Goal: Transaction & Acquisition: Purchase product/service

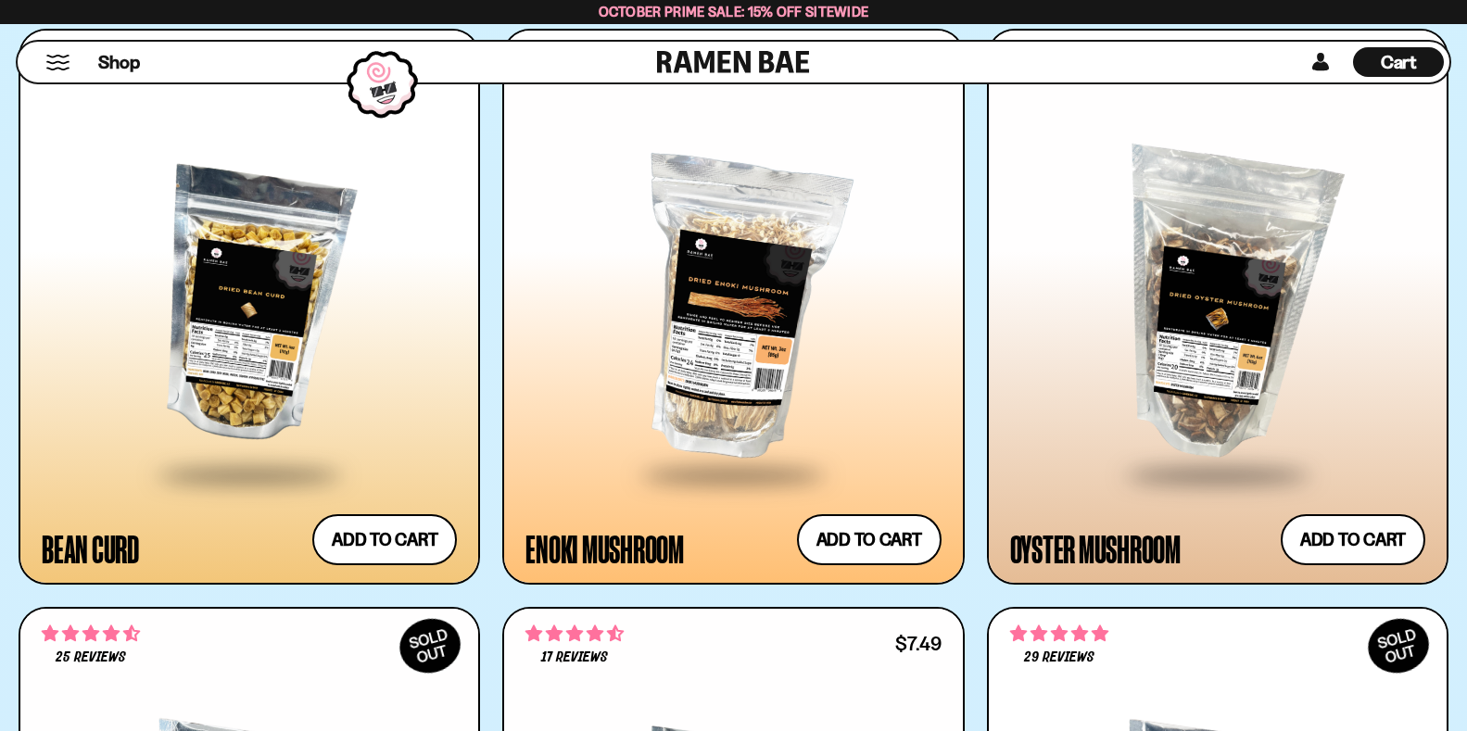
scroll to position [4020, 0]
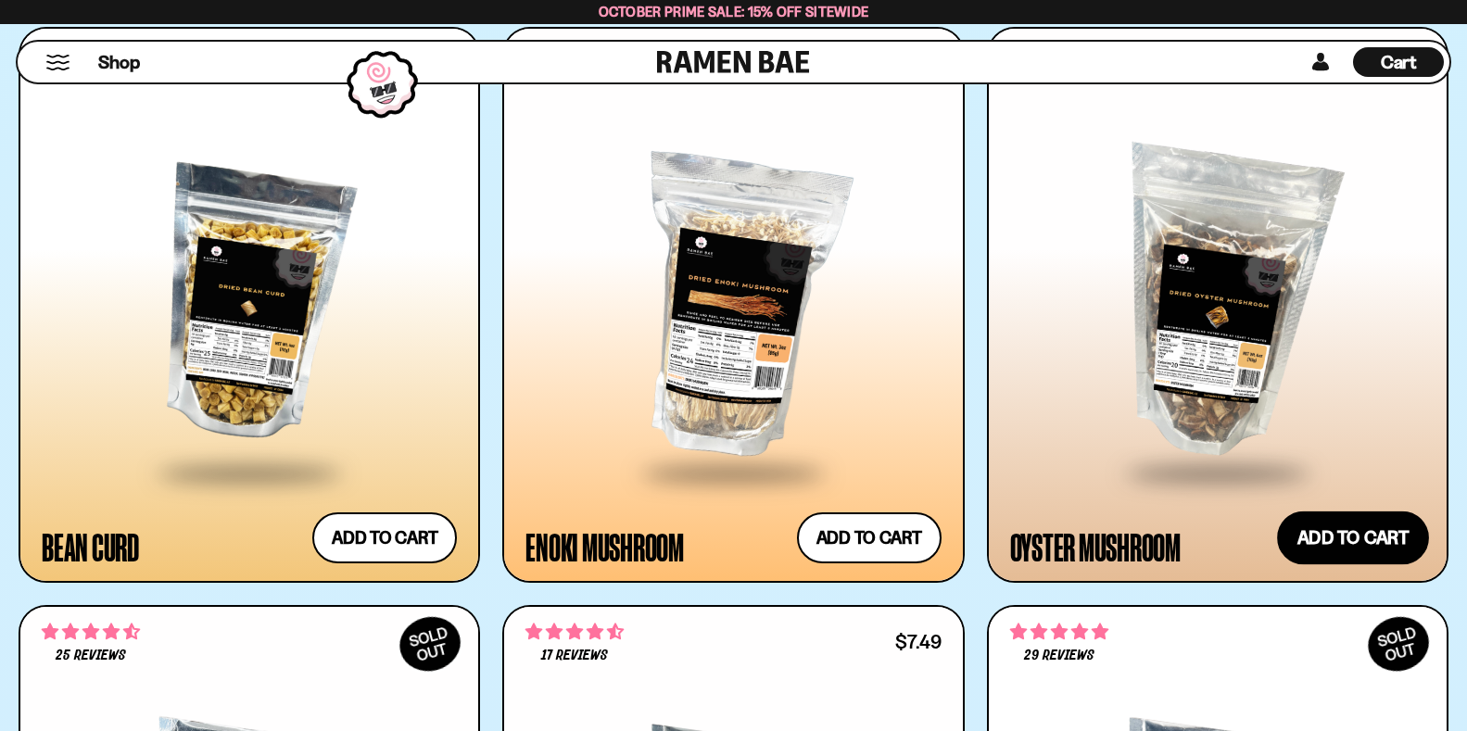
click at [1357, 557] on button "Add to cart Add ― Regular price $7.49 Regular price Sale price $7.49 Unit price…" at bounding box center [1353, 538] width 152 height 54
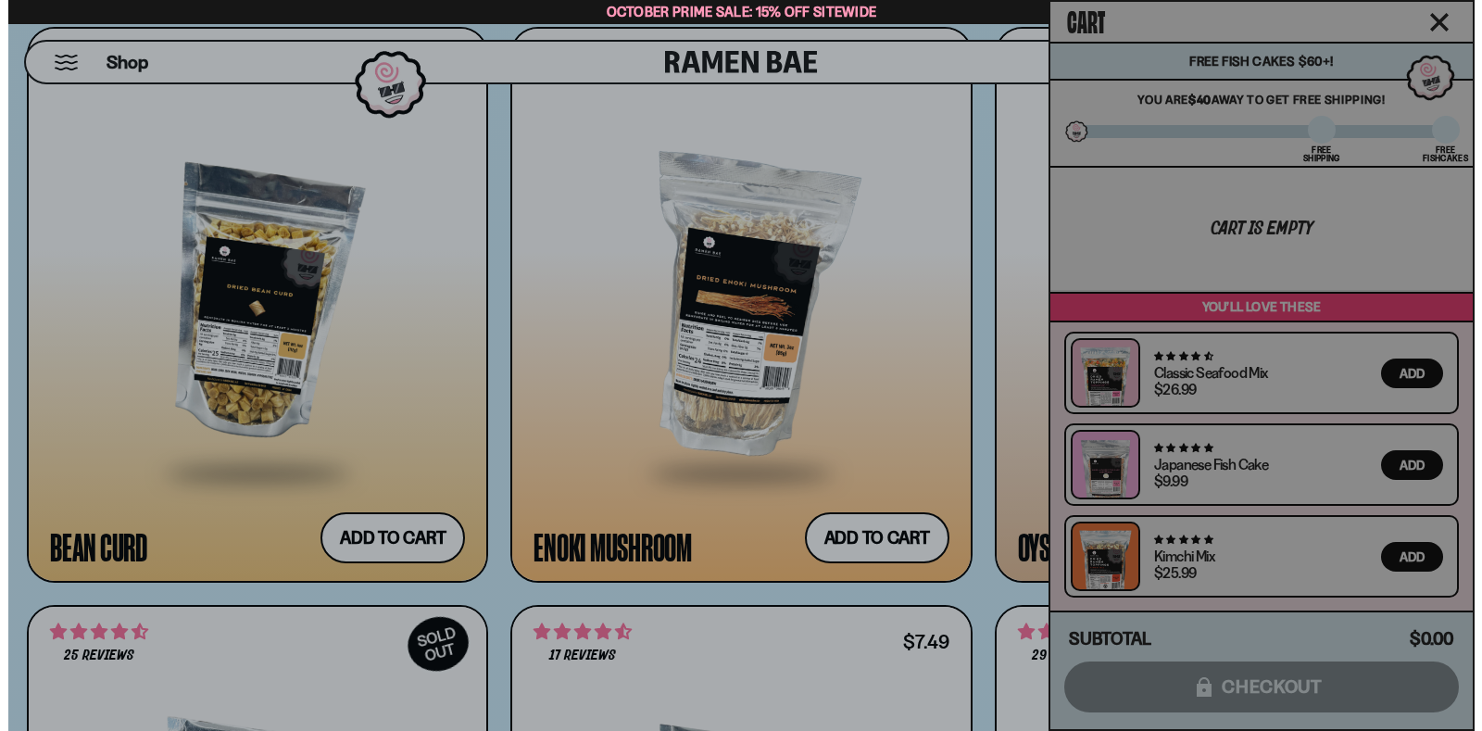
scroll to position [4046, 0]
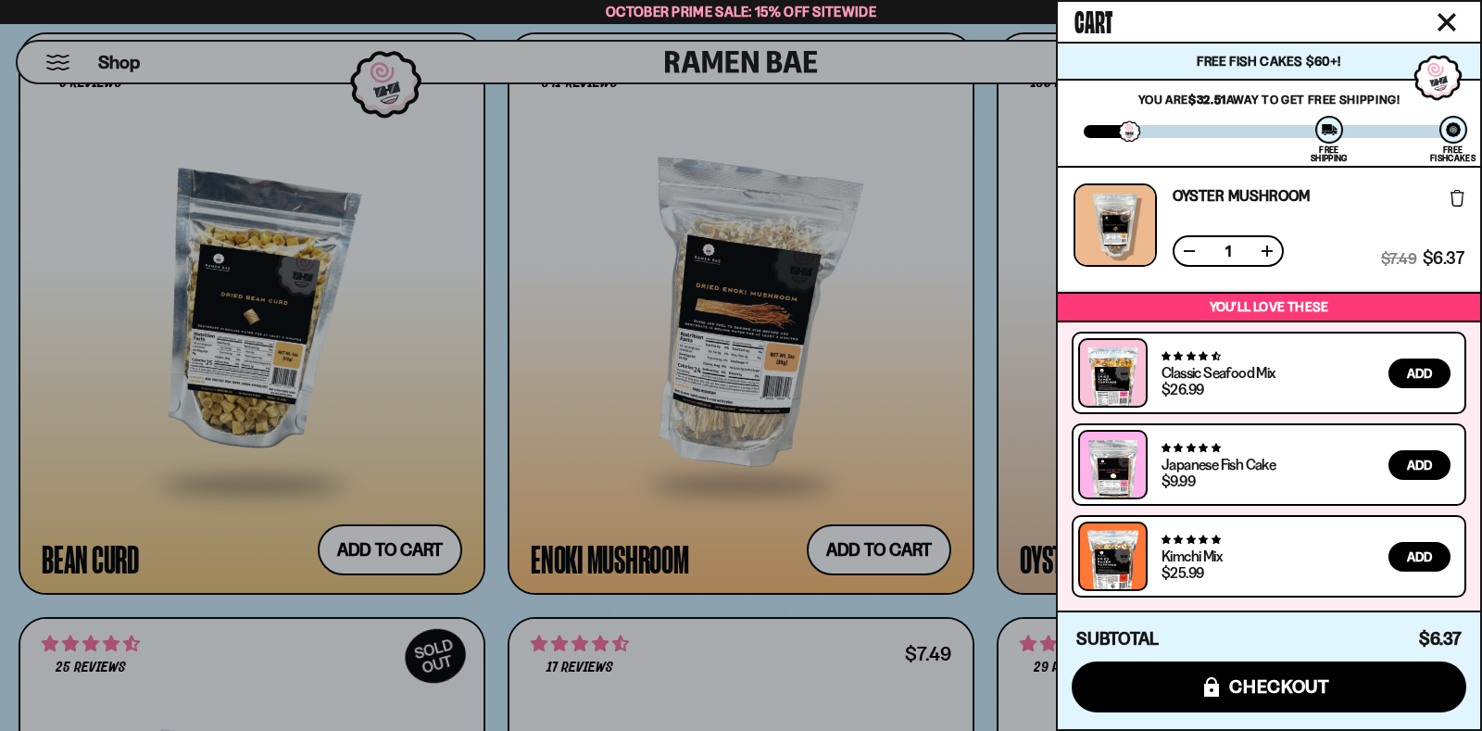
click at [1440, 14] on icon "Close cart" at bounding box center [1447, 22] width 17 height 17
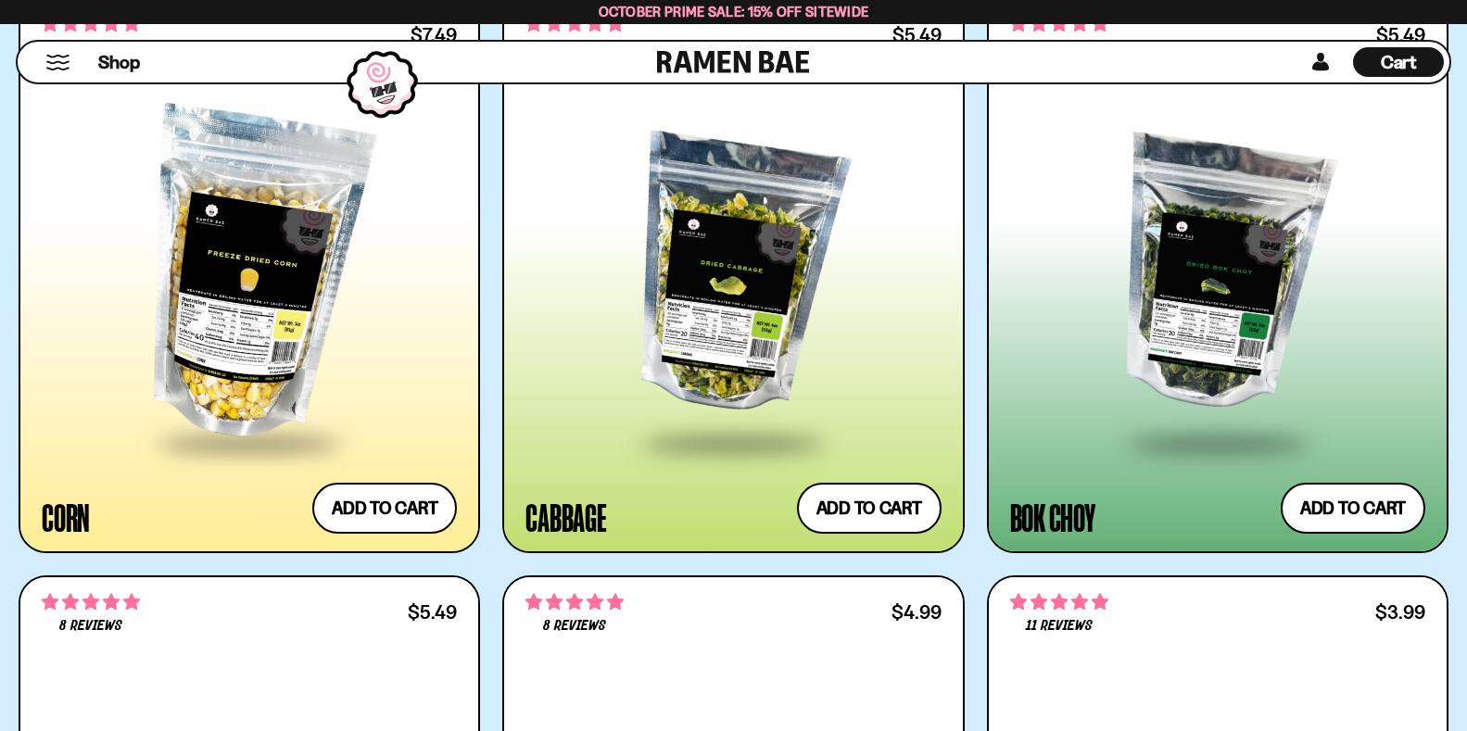
scroll to position [5209, 0]
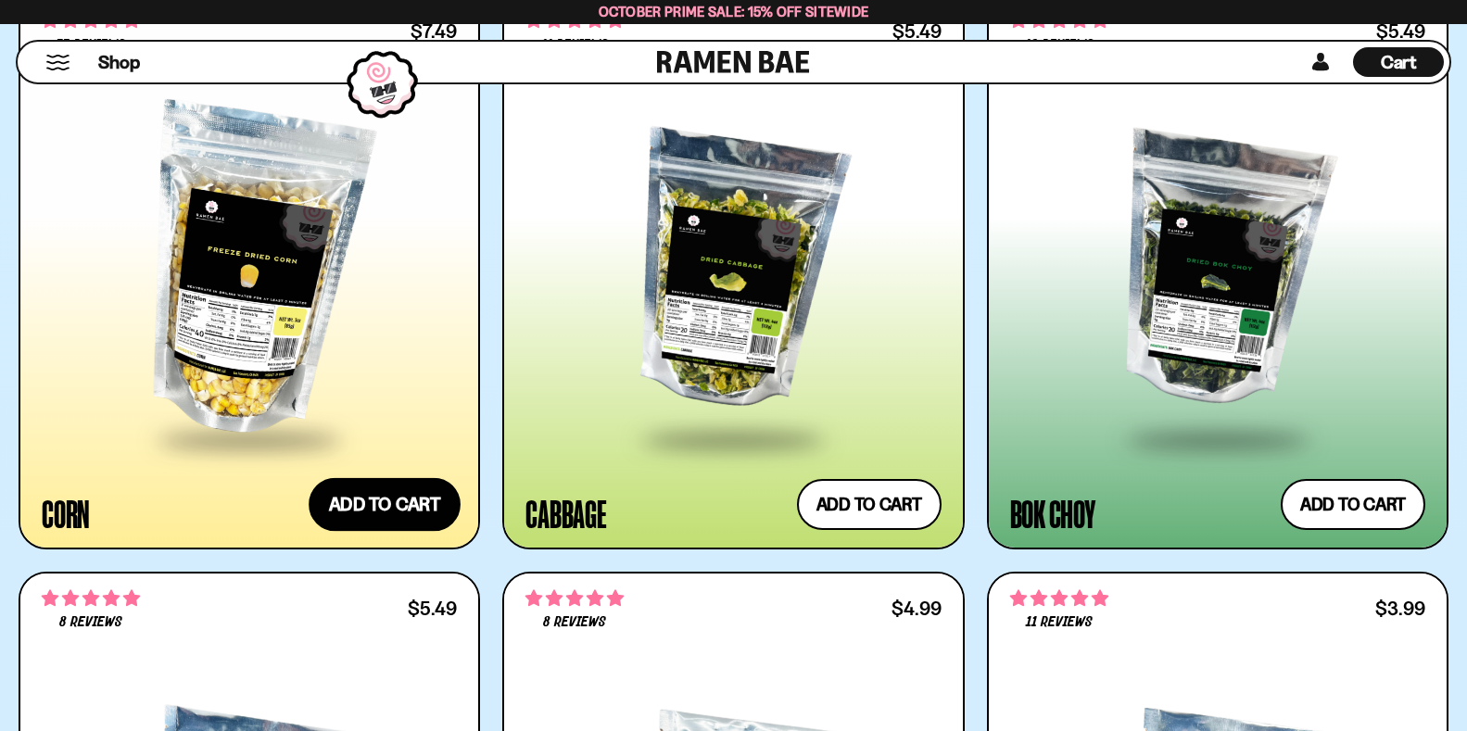
click at [425, 499] on button "Add to cart Add ― Regular price $7.49 Regular price Sale price $7.49 Unit price…" at bounding box center [385, 505] width 152 height 54
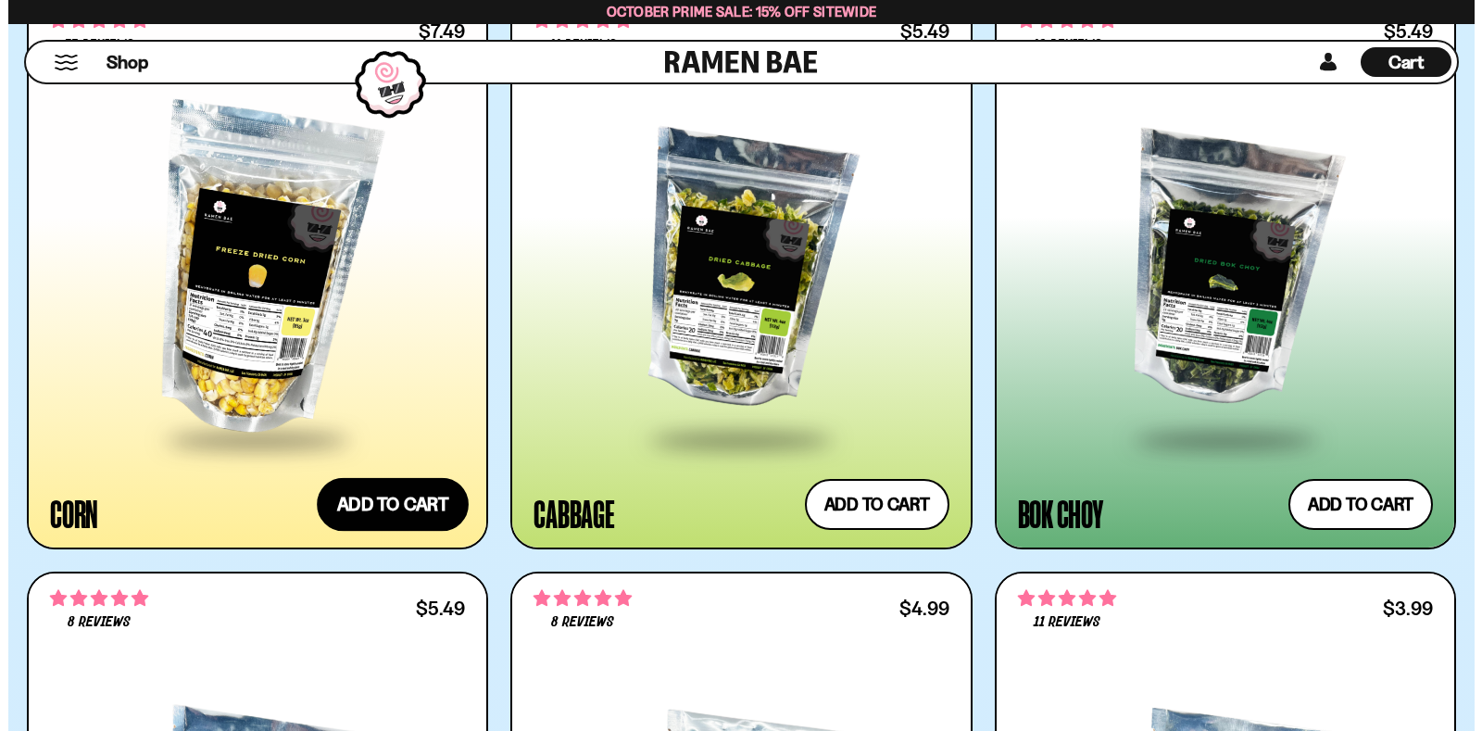
scroll to position [5253, 0]
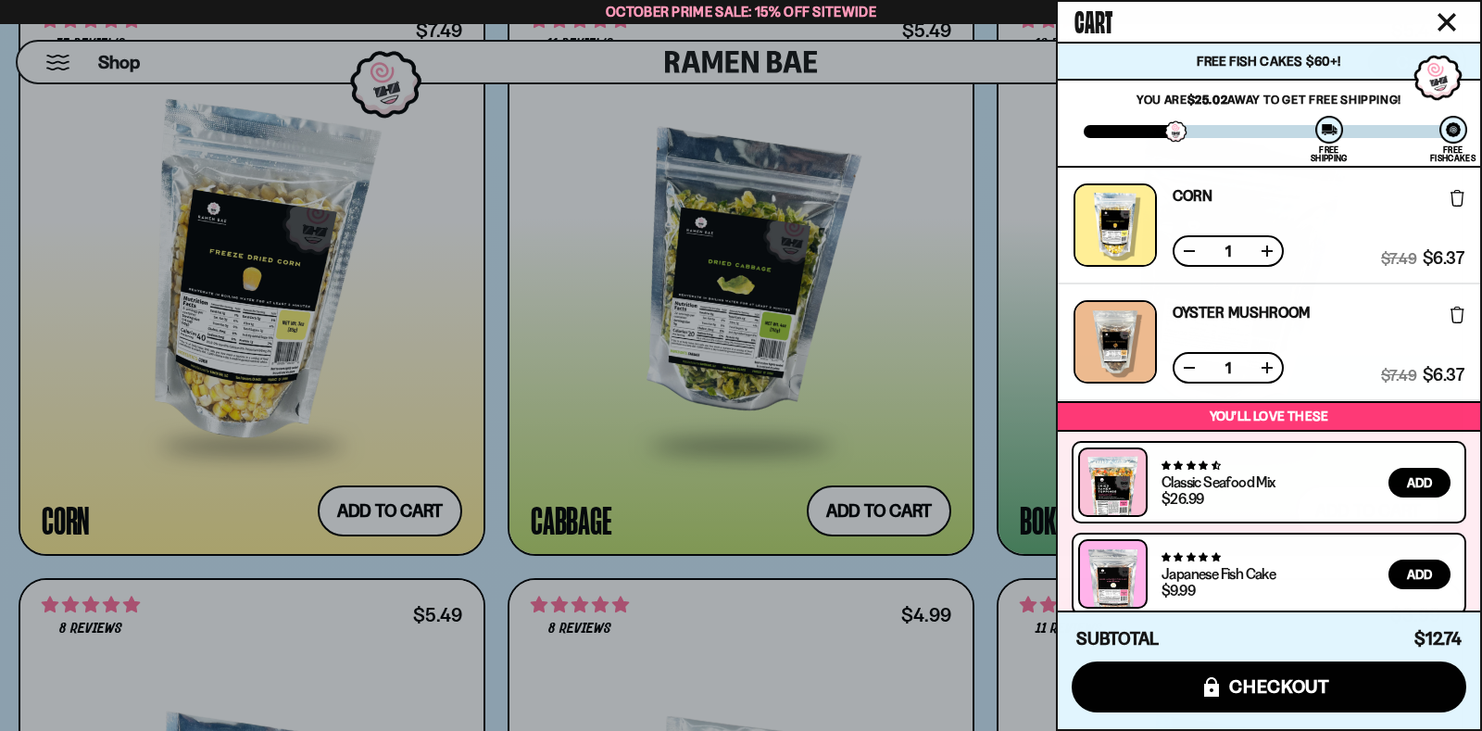
click at [1448, 16] on icon "Close cart" at bounding box center [1447, 22] width 19 height 19
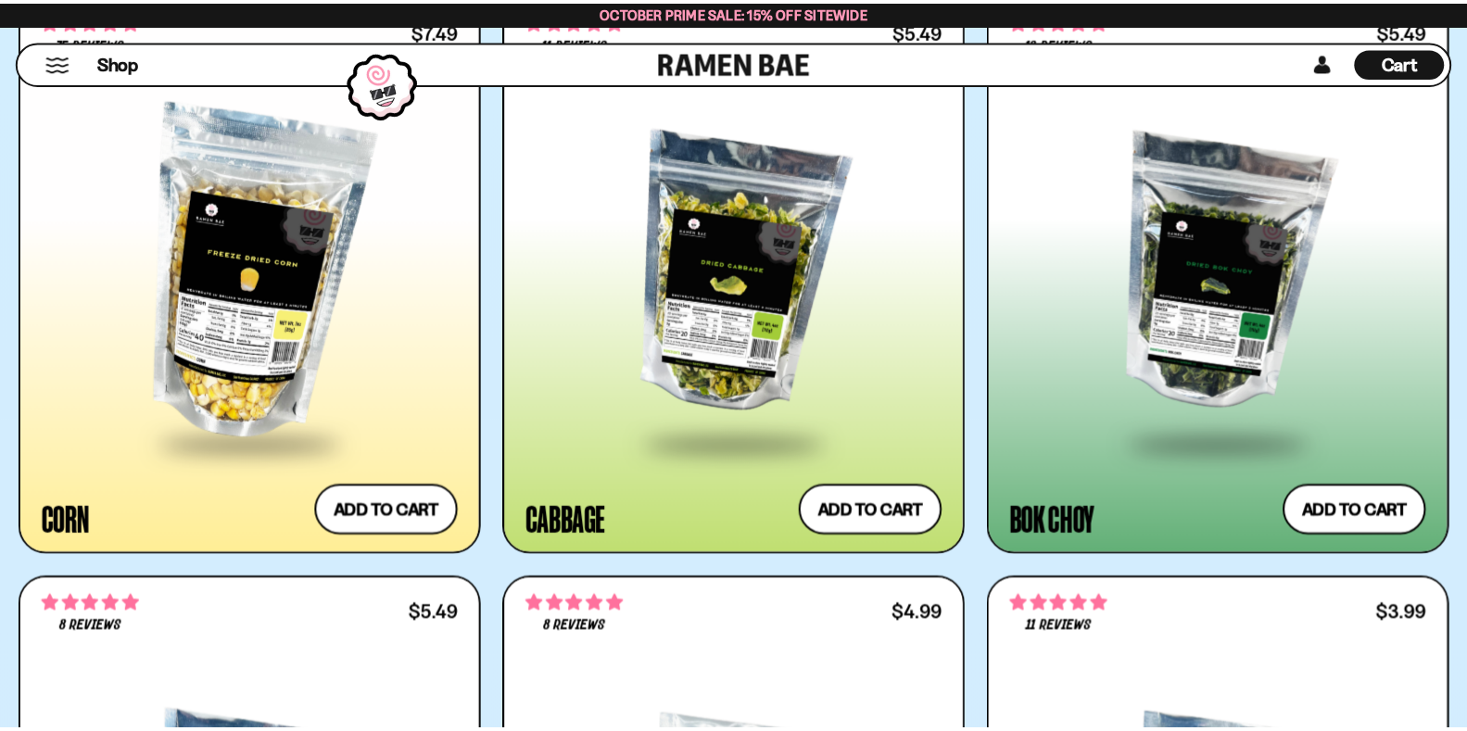
scroll to position [5210, 0]
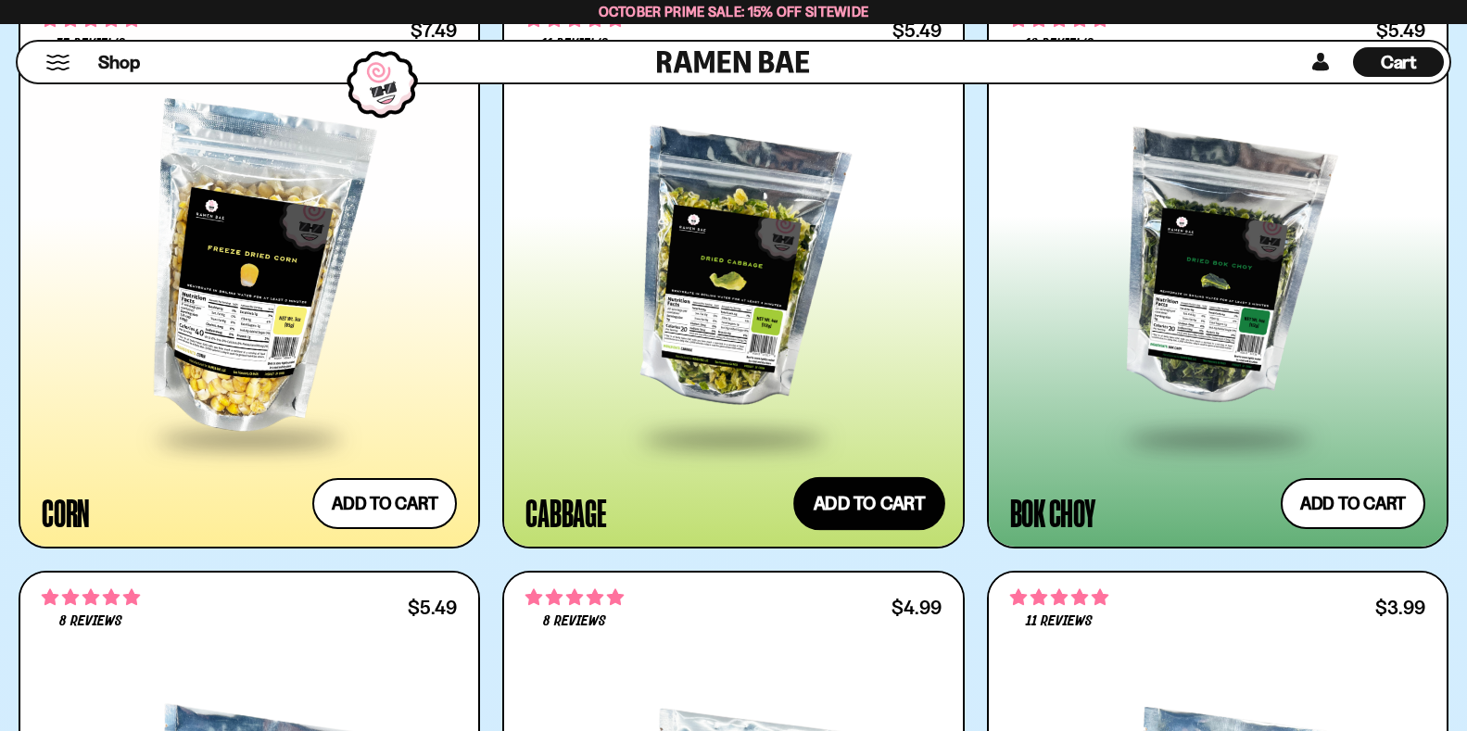
click at [922, 489] on button "Add to cart Add ― Regular price $5.49 Regular price Sale price $5.49 Unit price…" at bounding box center [869, 504] width 152 height 54
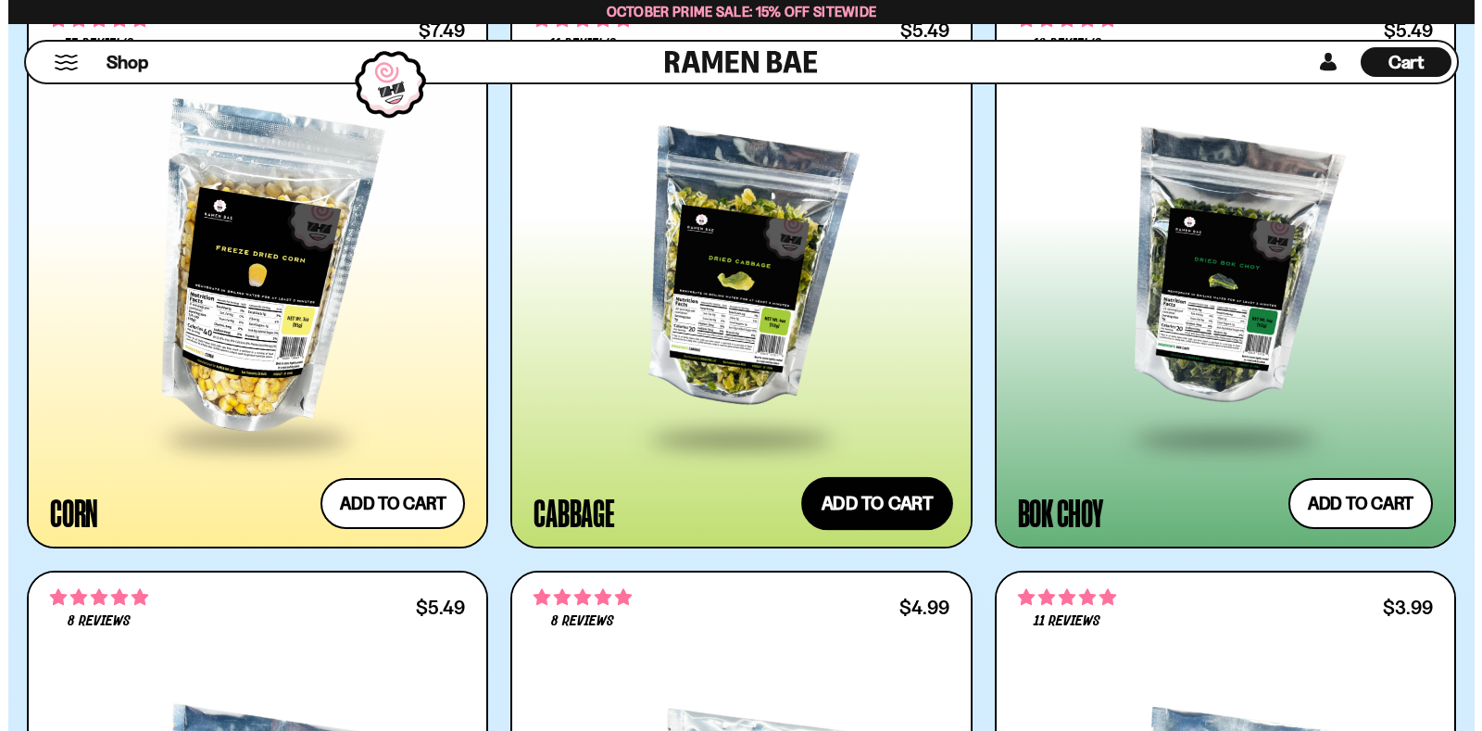
scroll to position [5253, 0]
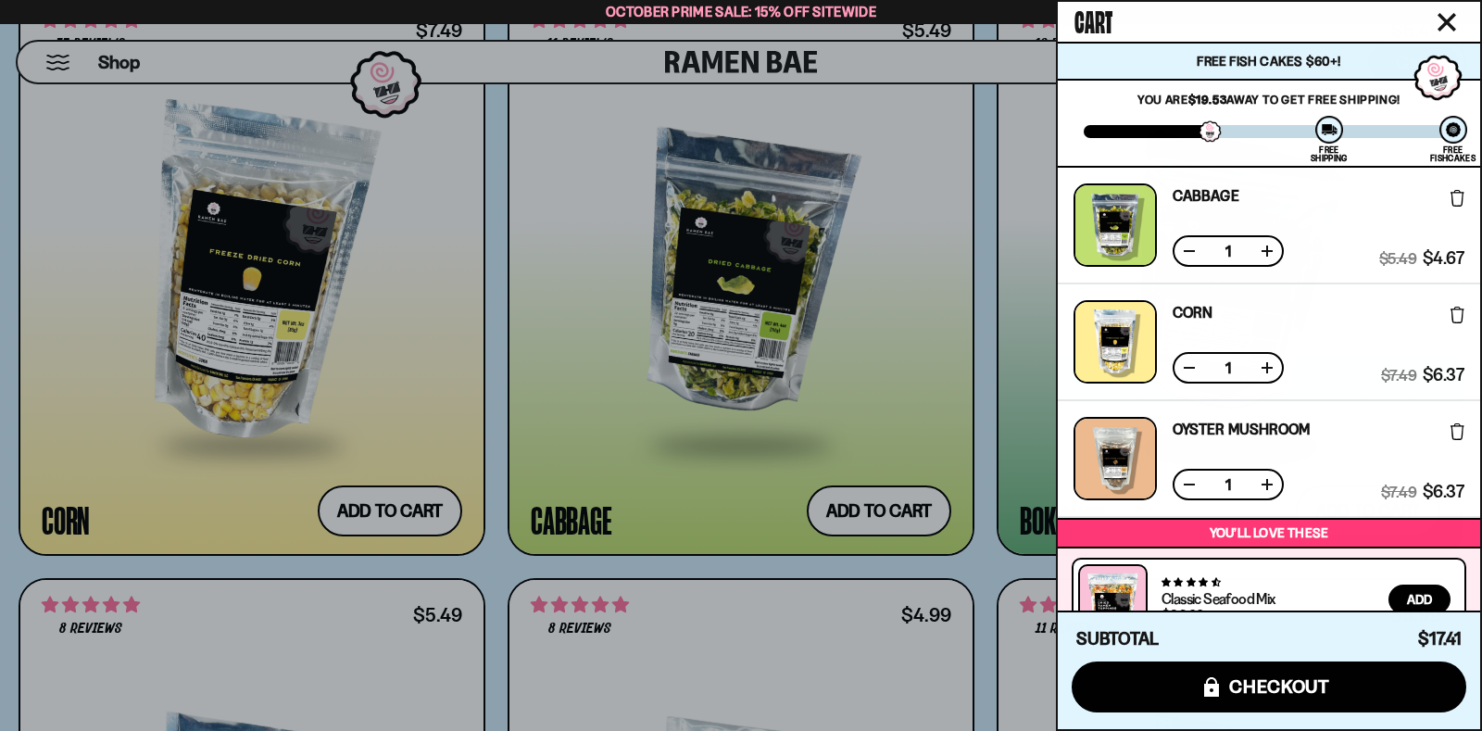
click at [1454, 14] on icon "Close cart" at bounding box center [1447, 22] width 17 height 17
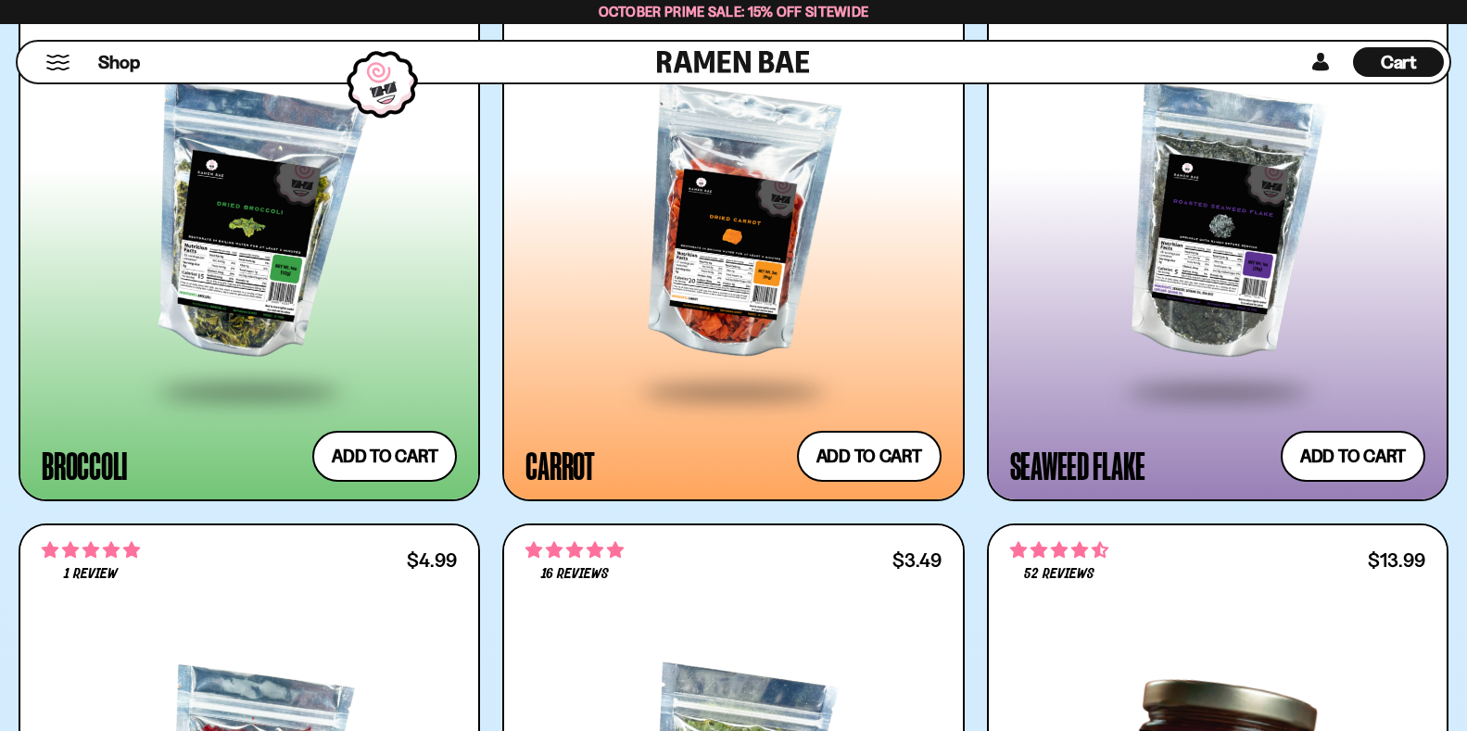
scroll to position [5849, 0]
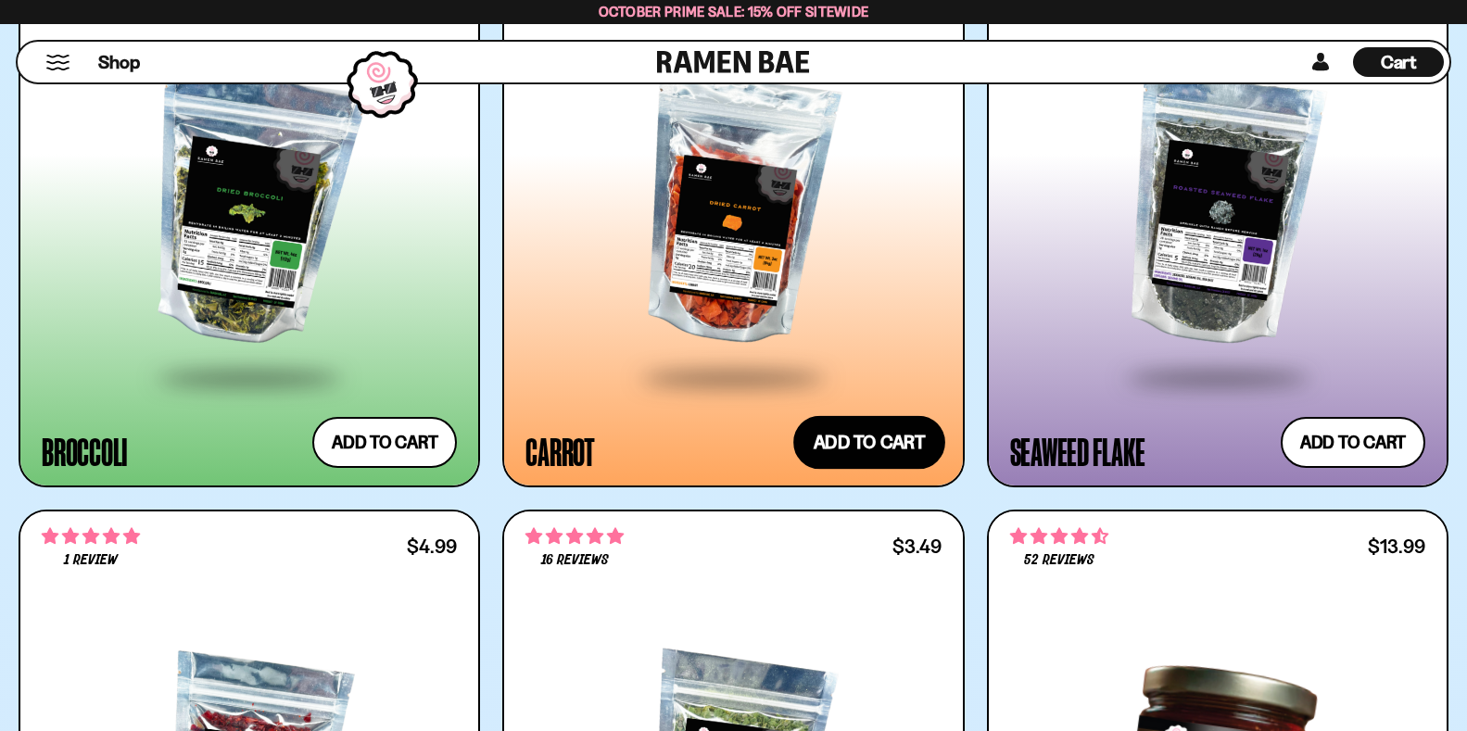
click at [906, 429] on button "Add to cart Add ― Regular price $4.99 Regular price Sale price $4.99 Unit price…" at bounding box center [869, 443] width 152 height 54
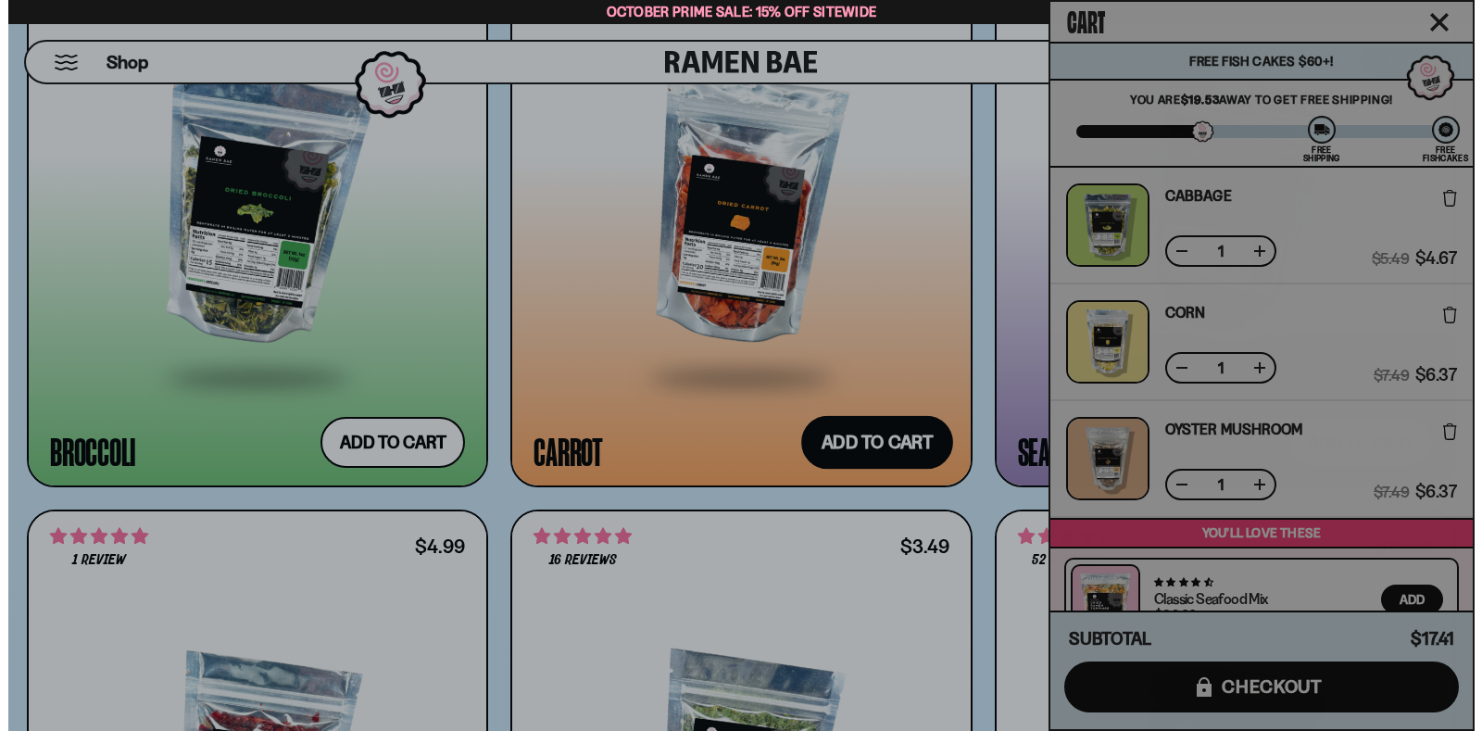
scroll to position [5900, 0]
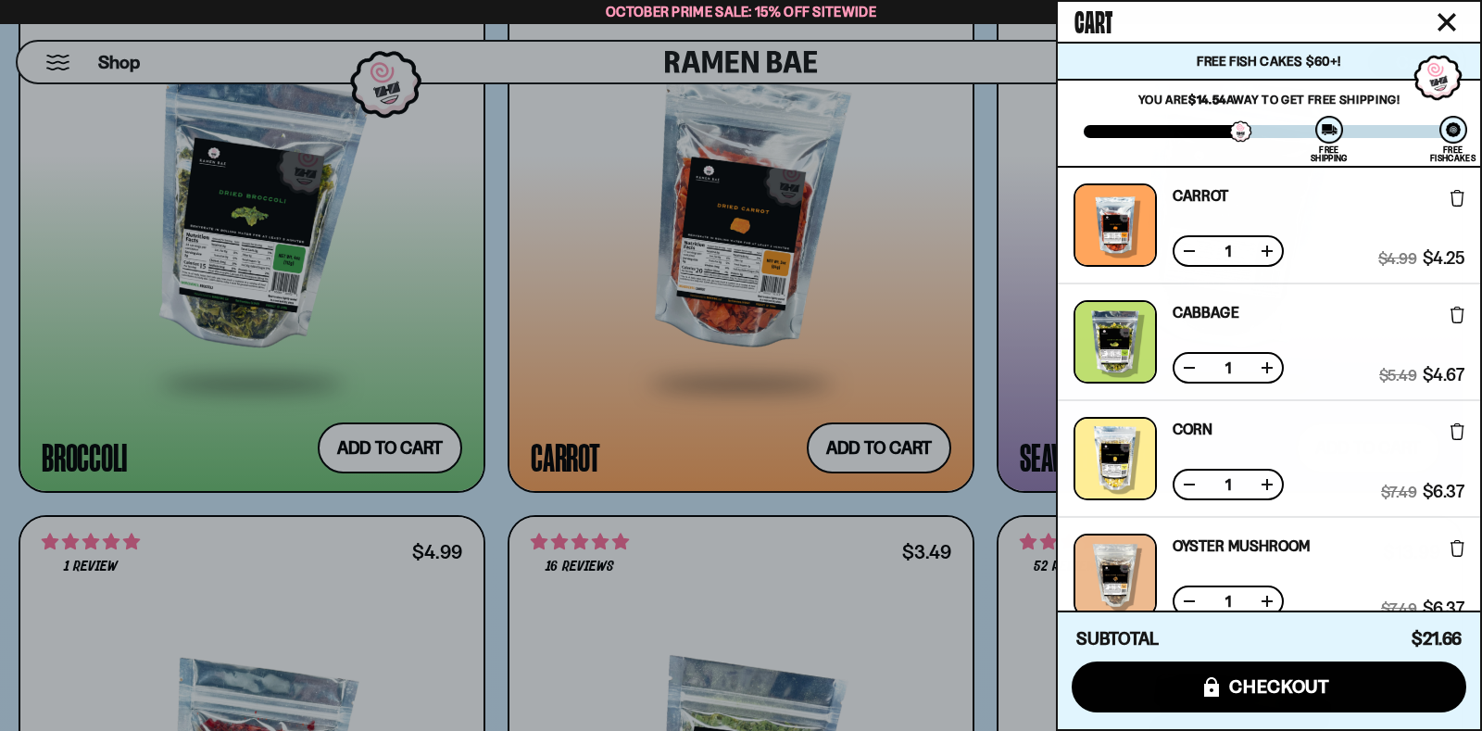
click at [1451, 15] on icon "Close cart" at bounding box center [1447, 22] width 19 height 19
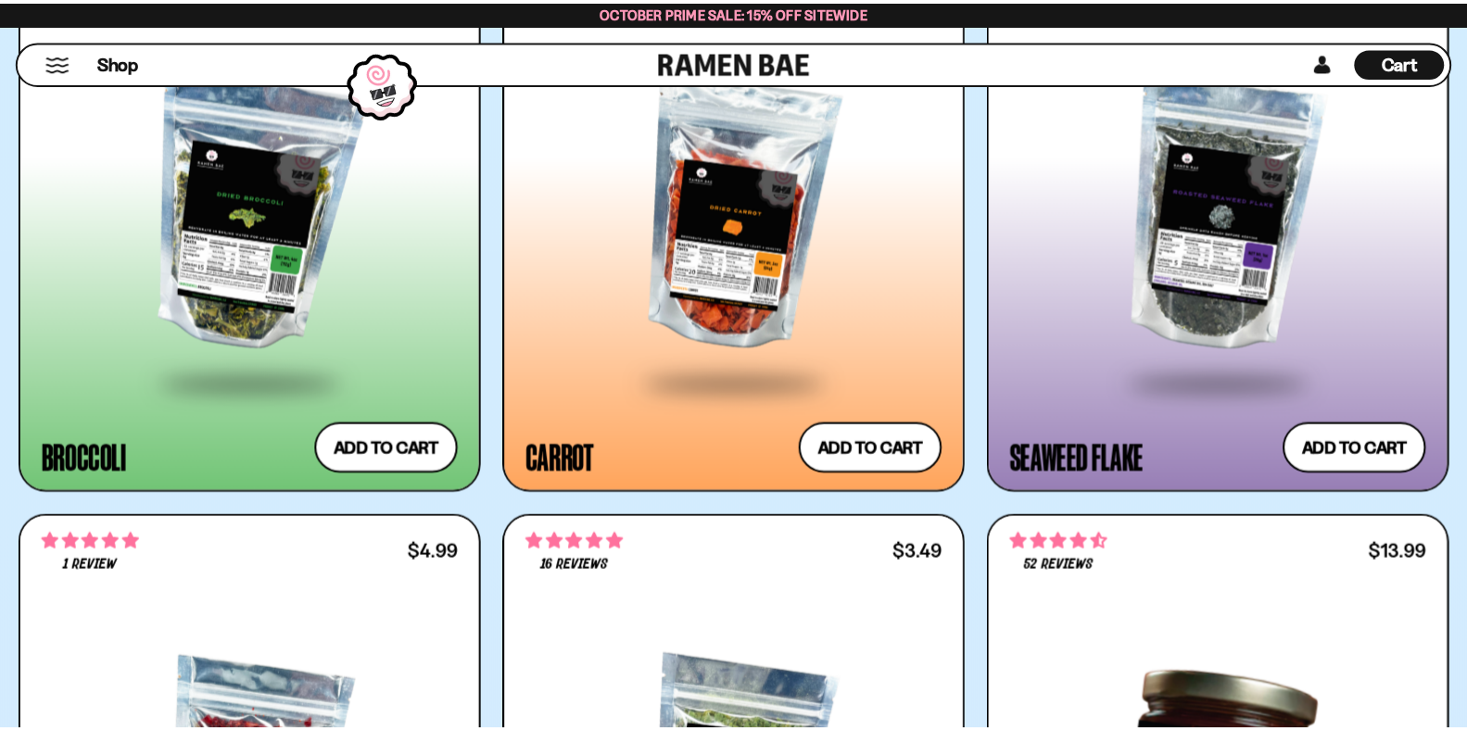
scroll to position [5849, 0]
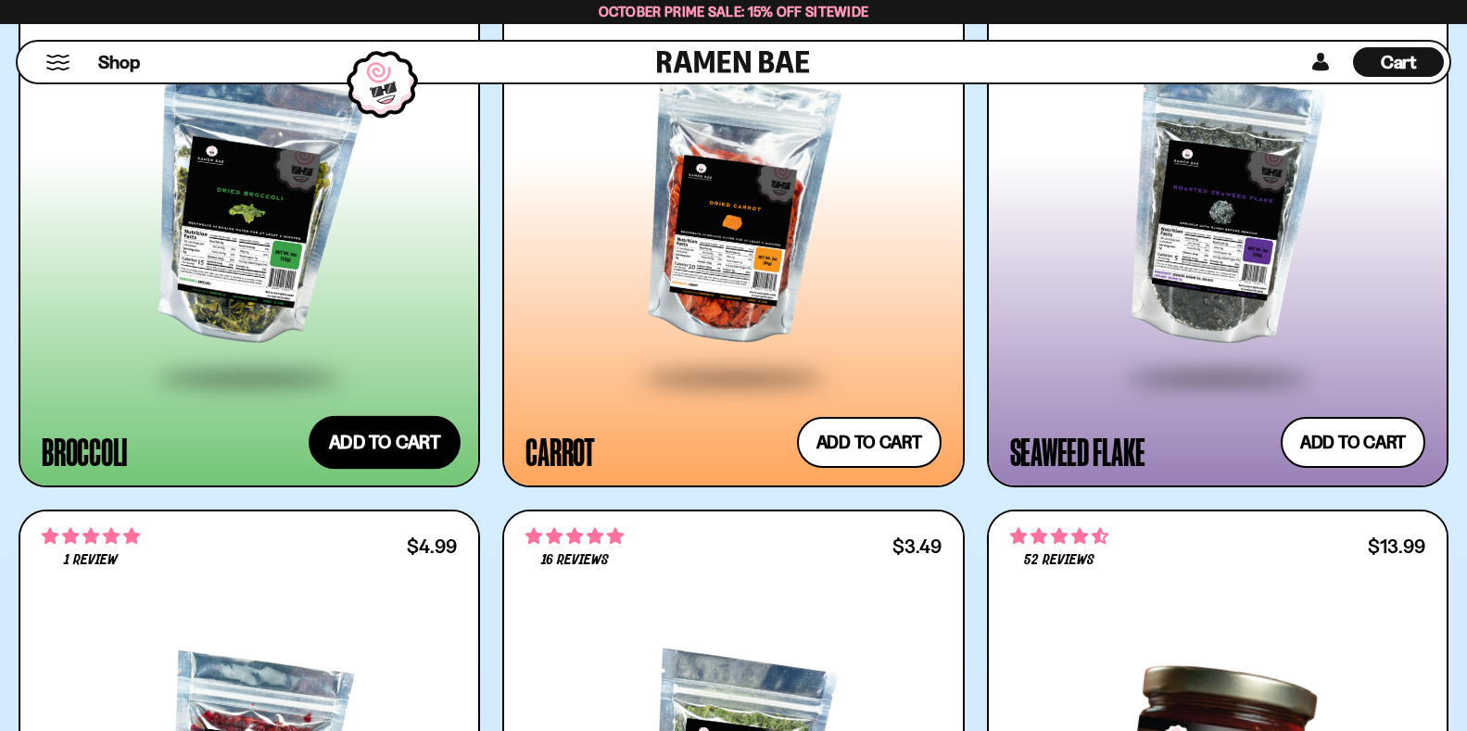
click at [373, 459] on button "Add to cart Add ― Regular price $5.49 Regular price Sale price $5.49 Unit price…" at bounding box center [385, 443] width 152 height 54
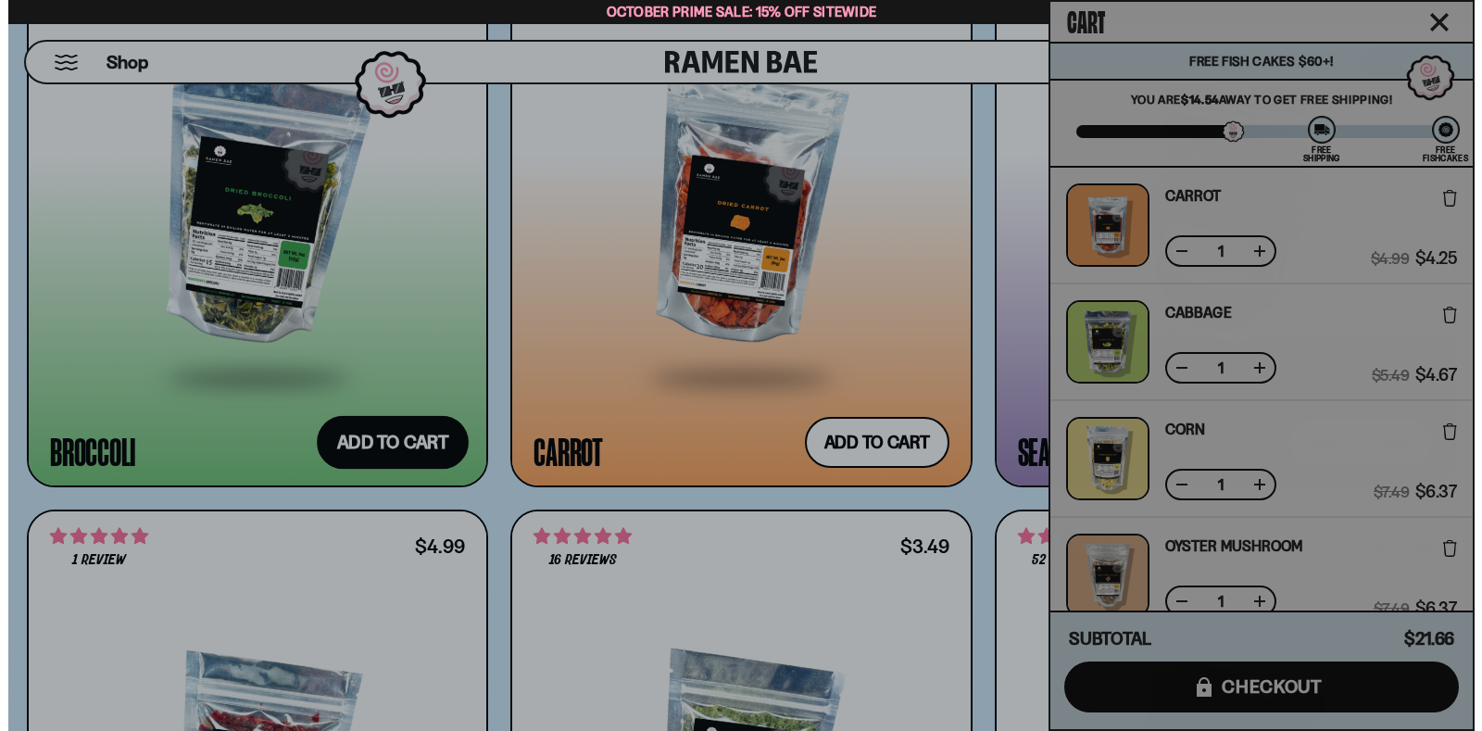
scroll to position [5900, 0]
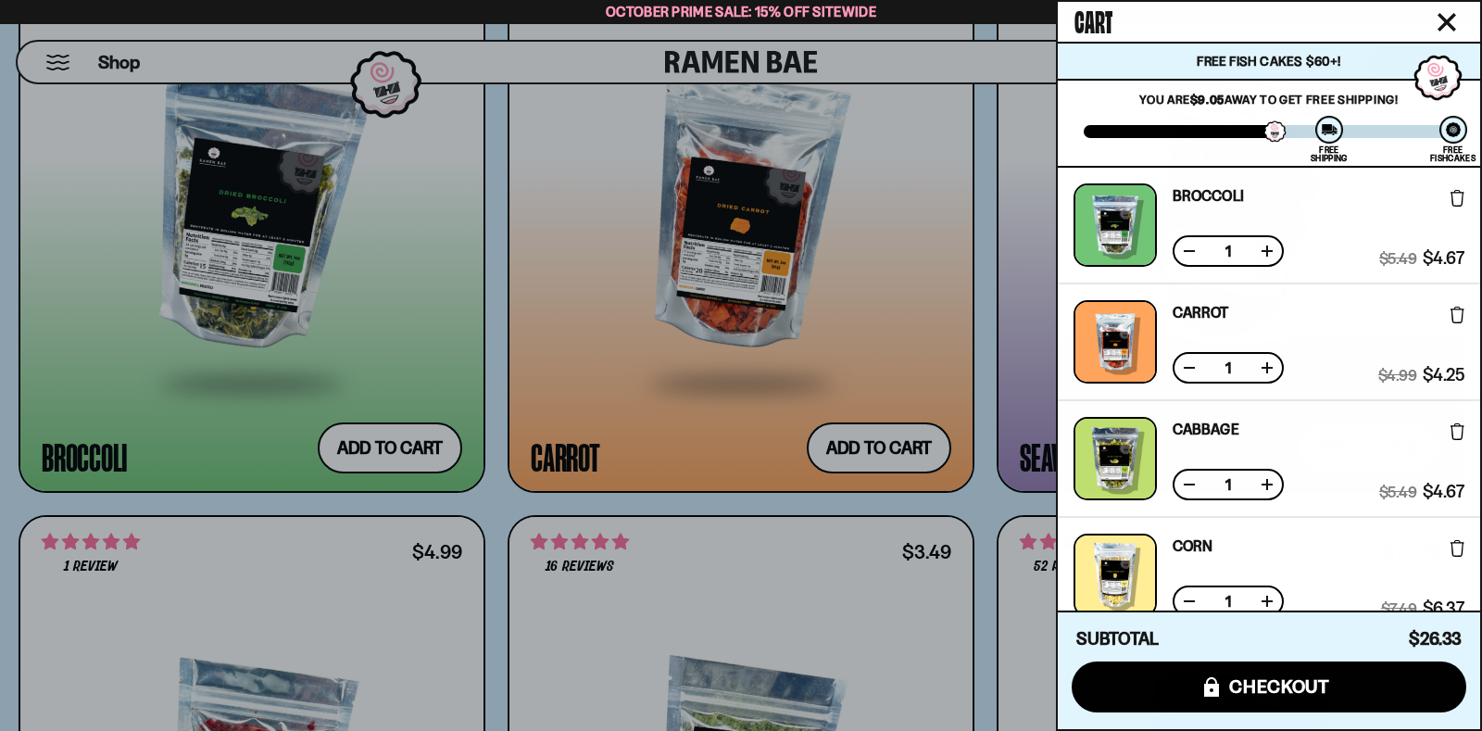
click at [1447, 9] on button "Close cart" at bounding box center [1447, 22] width 28 height 28
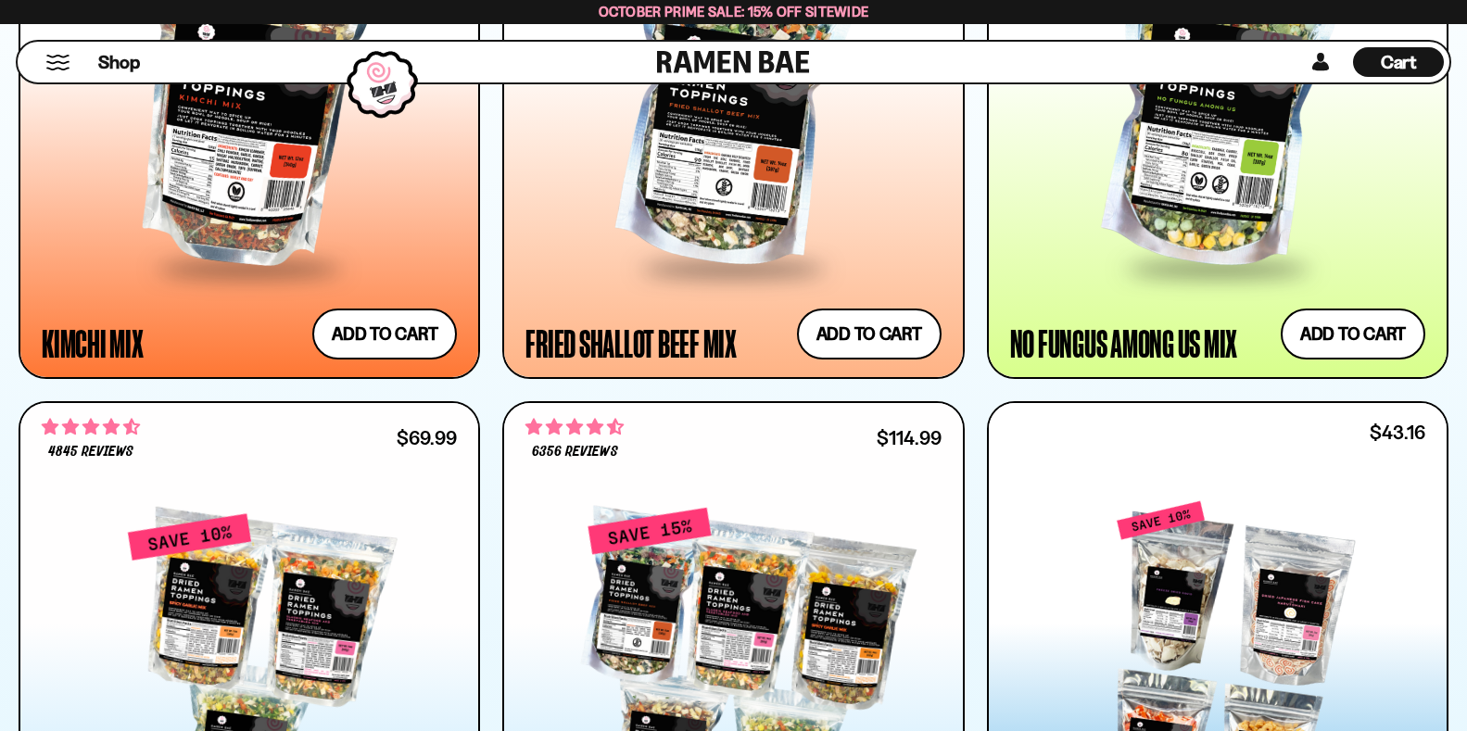
scroll to position [1919, 0]
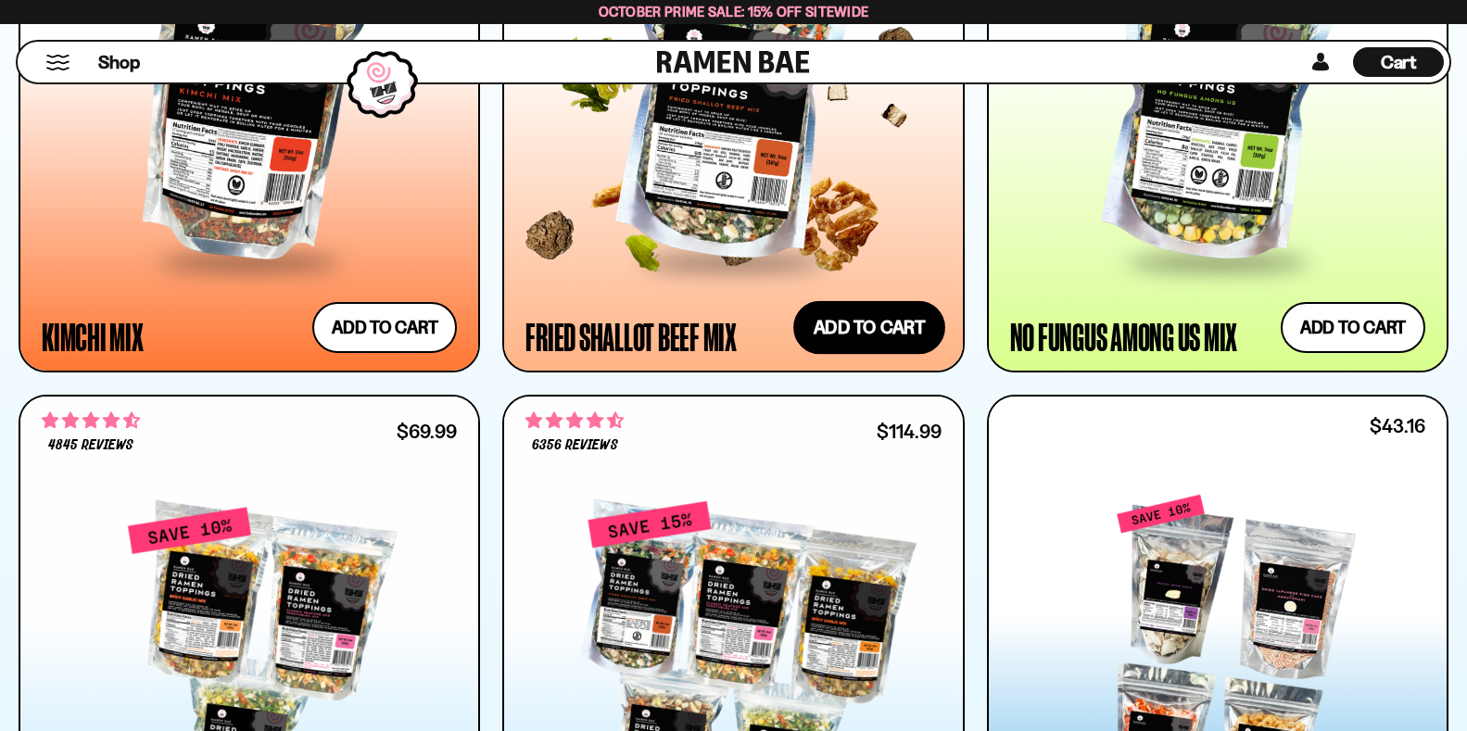
click at [894, 325] on button "Add to cart Add ― Regular price $31.99 Regular price Sale price $31.99 Unit pri…" at bounding box center [869, 327] width 152 height 54
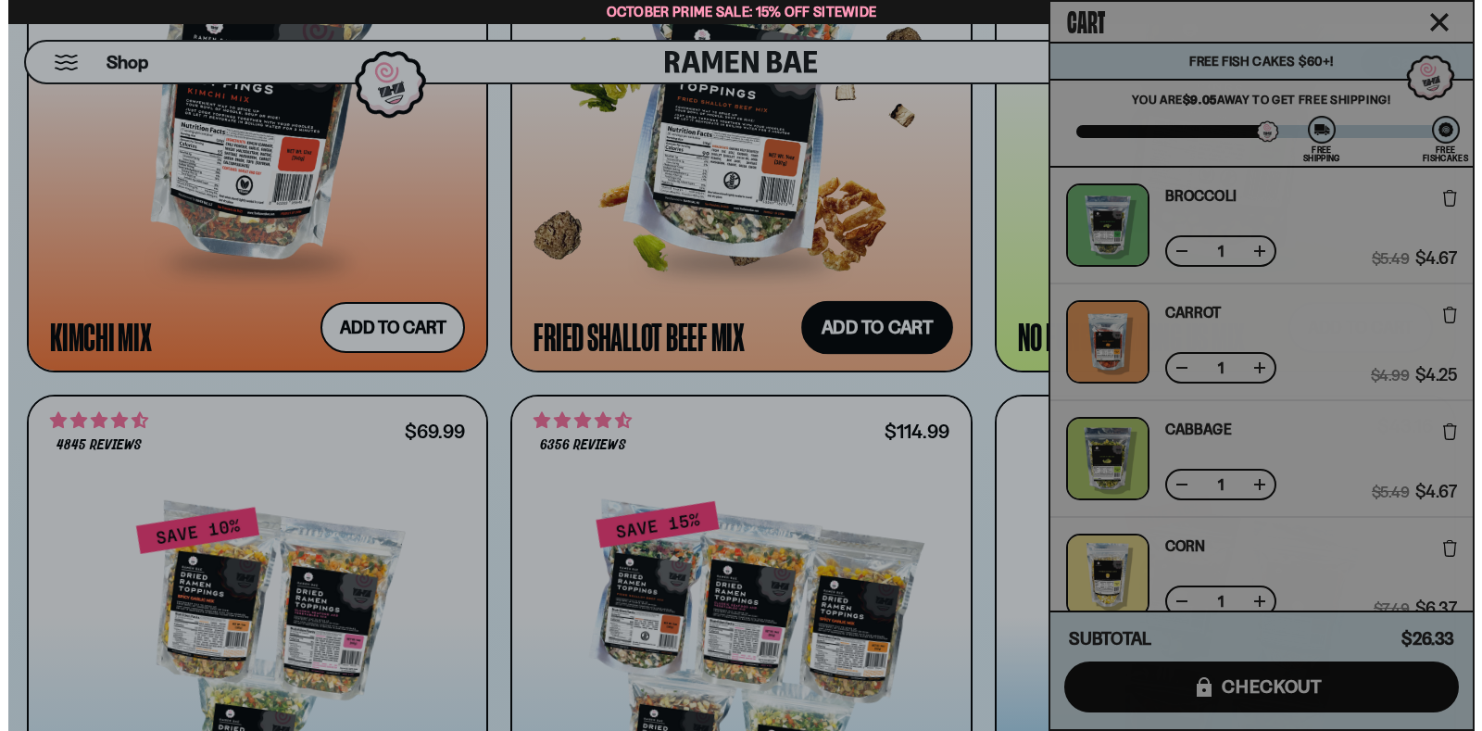
scroll to position [1924, 0]
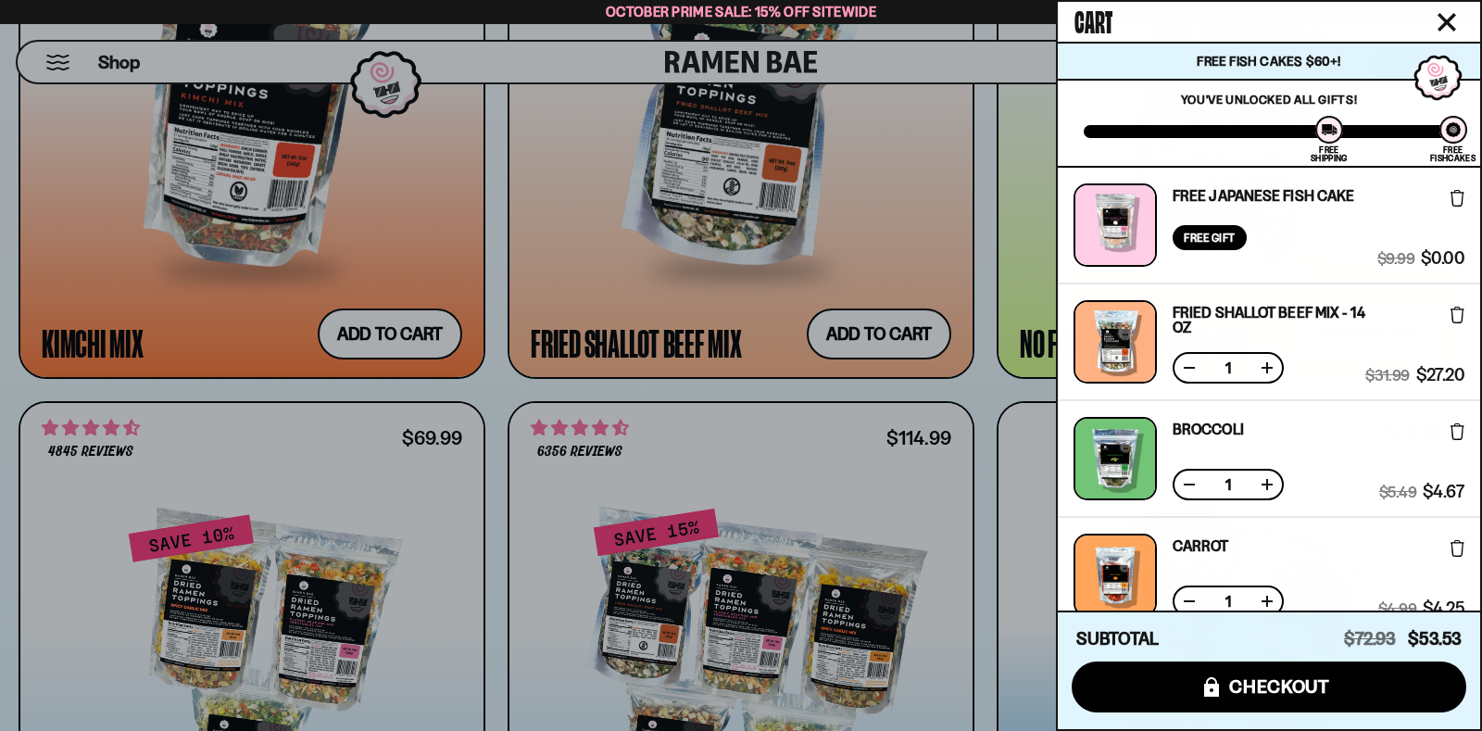
click at [1444, 16] on icon "Close cart" at bounding box center [1447, 22] width 19 height 19
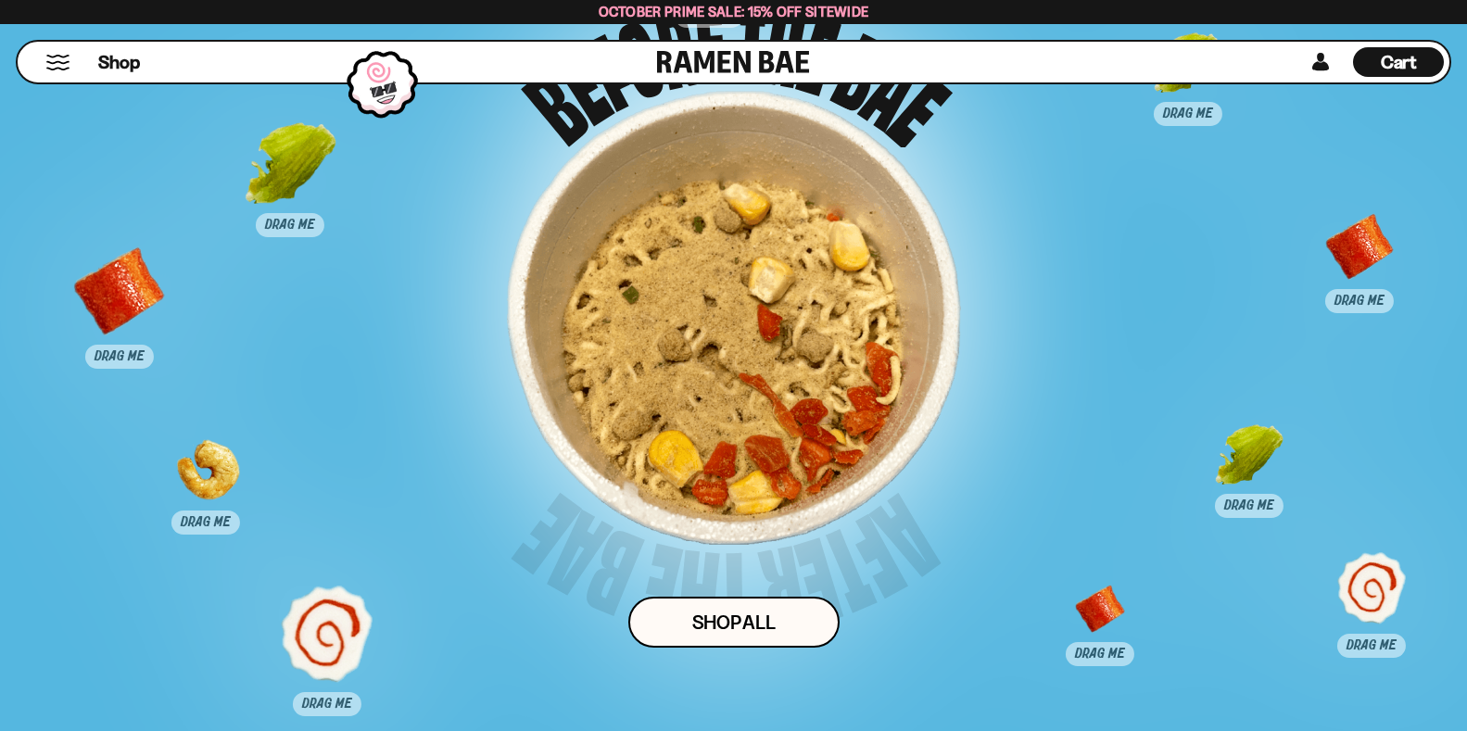
scroll to position [12275, 0]
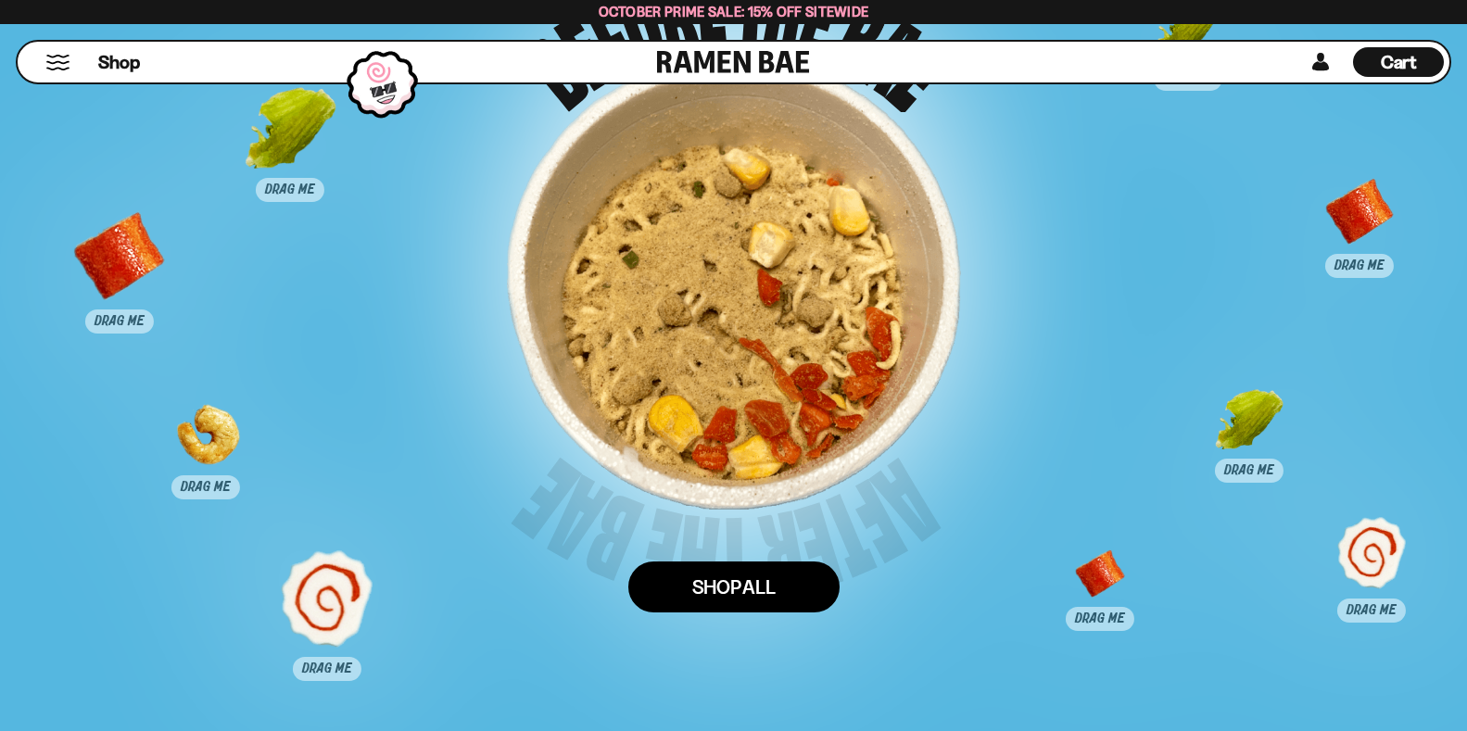
click at [738, 580] on link "Shop ALl" at bounding box center [733, 586] width 211 height 51
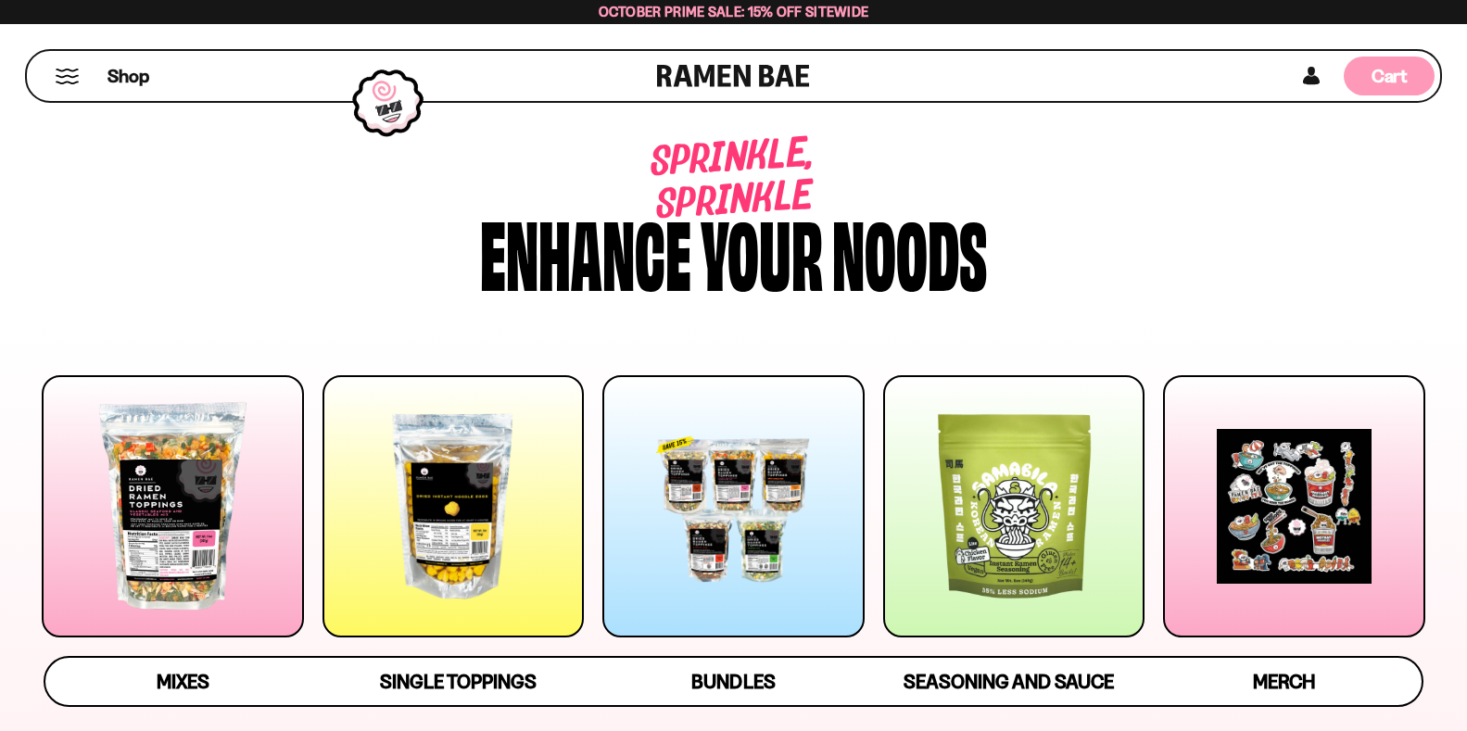
click at [1408, 82] on div "Cart D0381C2F-513E-4F90-8A41-6F0A75DCBAAA" at bounding box center [1388, 76] width 91 height 39
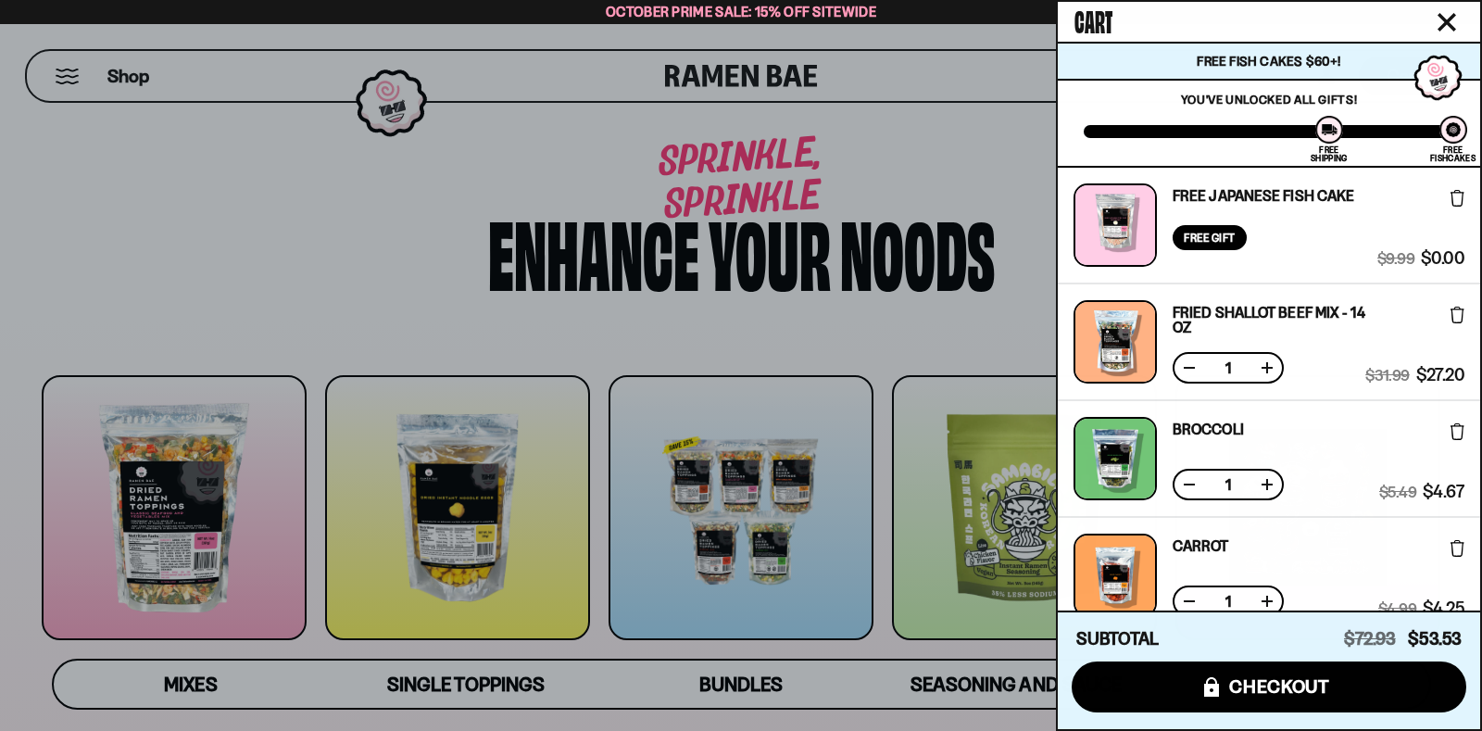
click at [1466, 649] on div "Subtotal $72.93 $53.53 icons8-lock checkout" at bounding box center [1269, 670] width 422 height 119
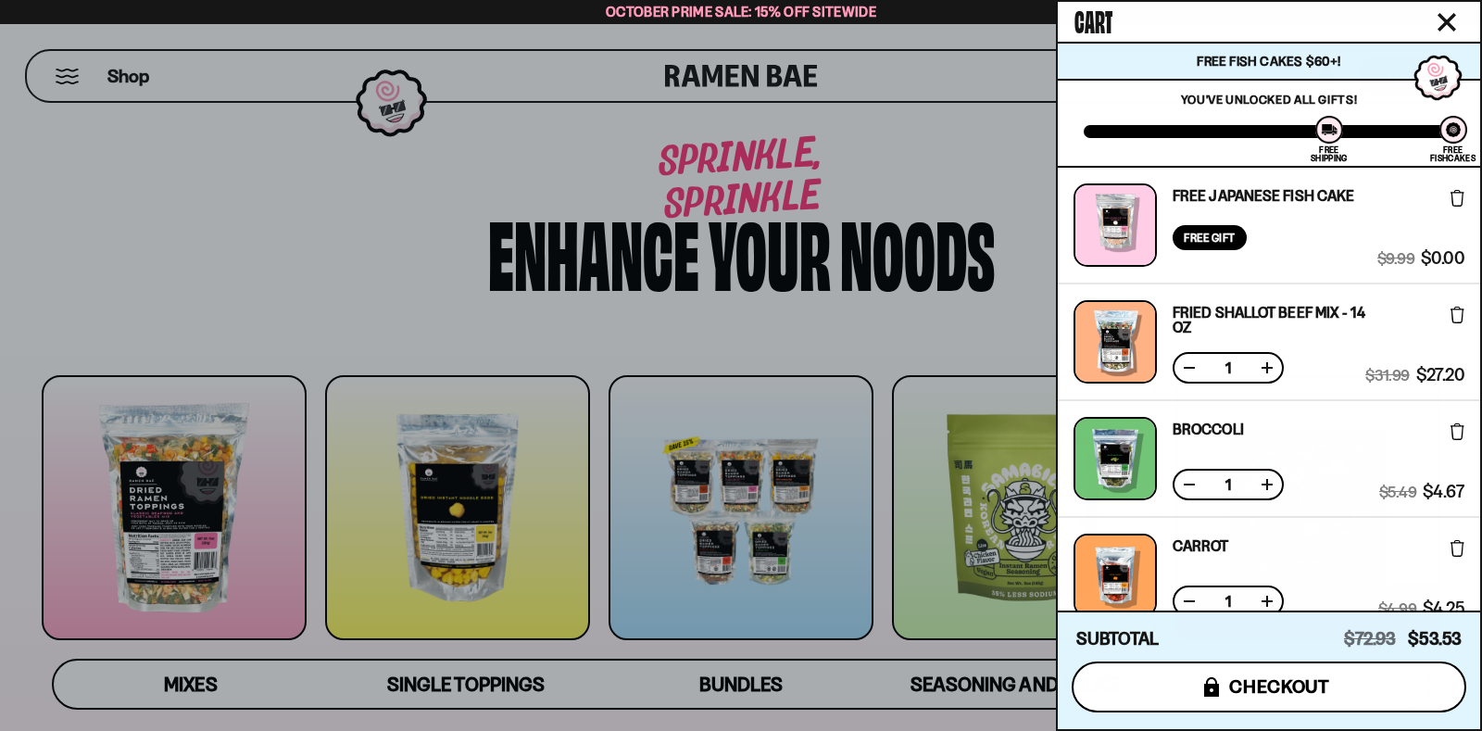
click at [1347, 673] on button "icons8-lock checkout" at bounding box center [1269, 687] width 395 height 51
